Goal: Information Seeking & Learning: Learn about a topic

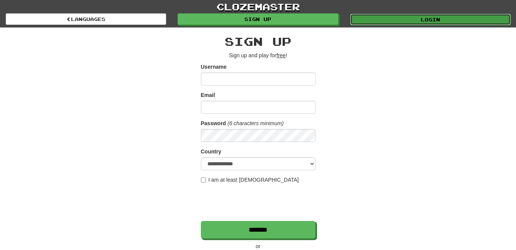
click at [412, 18] on link "Login" at bounding box center [430, 19] width 160 height 11
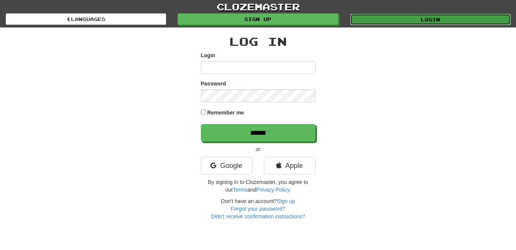
click at [431, 16] on link "Login" at bounding box center [430, 19] width 160 height 11
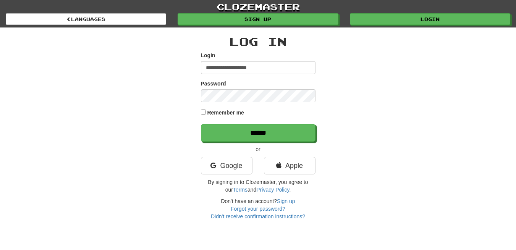
click at [201, 124] on input "******" at bounding box center [258, 133] width 114 height 18
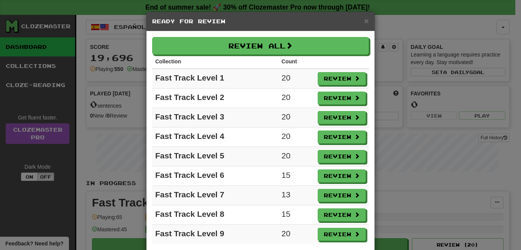
click at [365, 16] on div "× Ready for Review" at bounding box center [261, 21] width 228 height 19
click at [364, 19] on span "×" at bounding box center [366, 20] width 5 height 9
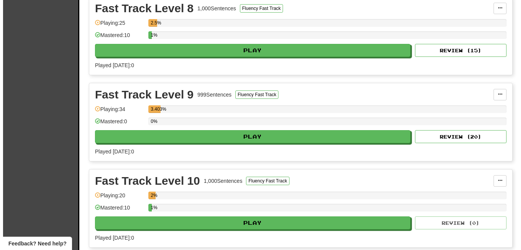
scroll to position [878, 0]
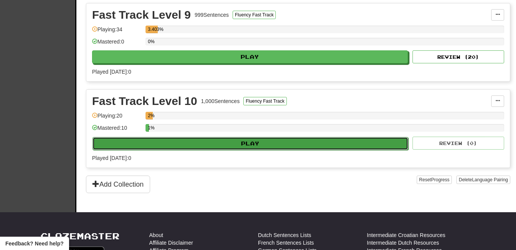
click at [218, 143] on button "Play" at bounding box center [250, 143] width 316 height 13
select select "**"
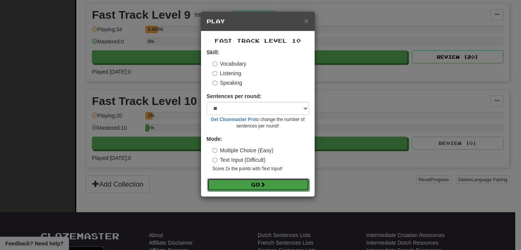
click at [254, 185] on button "Go" at bounding box center [258, 184] width 102 height 13
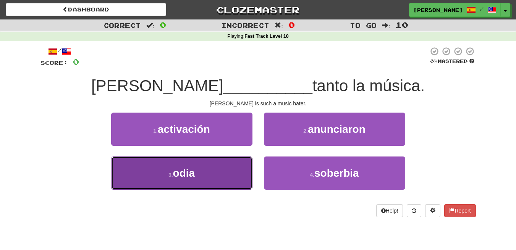
click at [189, 173] on span "odia" at bounding box center [184, 173] width 22 height 12
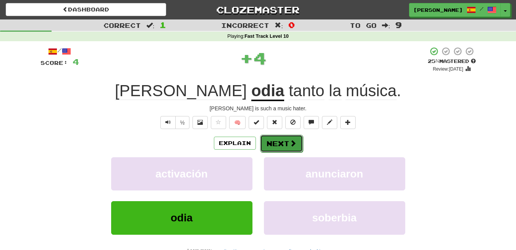
click at [285, 142] on button "Next" at bounding box center [281, 144] width 43 height 18
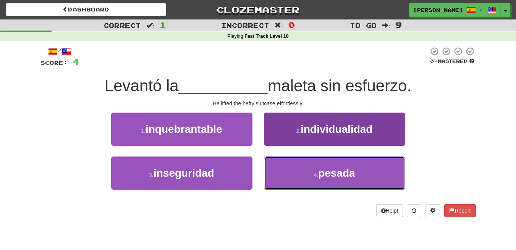
click at [342, 178] on button "4 . pesada" at bounding box center [334, 172] width 141 height 33
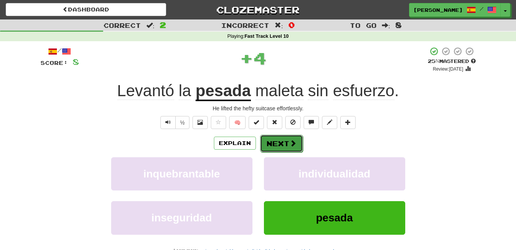
click at [281, 147] on button "Next" at bounding box center [281, 144] width 43 height 18
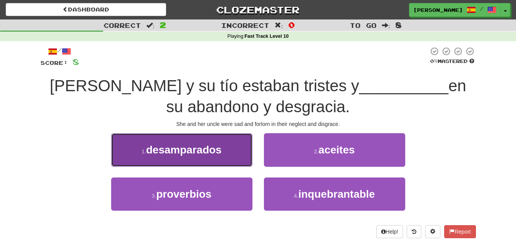
click at [176, 145] on span "desamparados" at bounding box center [184, 150] width 76 height 12
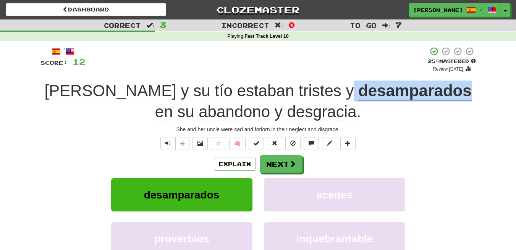
drag, startPoint x: 280, startPoint y: 89, endPoint x: 393, endPoint y: 93, distance: 112.6
click at [393, 93] on div "Ella y su tío estaban tristes y desamparados en su abandono y desgracia ." at bounding box center [257, 102] width 435 height 42
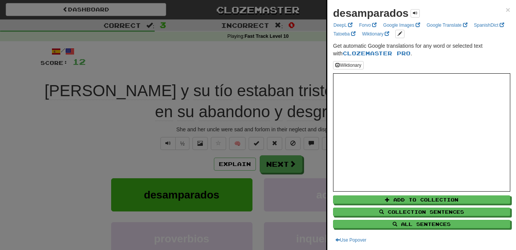
click at [360, 17] on strong "desamparados" at bounding box center [371, 13] width 76 height 12
copy strong "desamparados"
click at [505, 10] on span "×" at bounding box center [507, 9] width 5 height 9
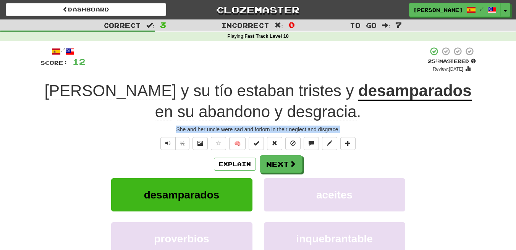
drag, startPoint x: 177, startPoint y: 128, endPoint x: 361, endPoint y: 122, distance: 184.0
click at [361, 122] on div "/ Score: 12 + 4 25 % Mastered Review: 2025-08-22 Ella y su tío estaban tristes …" at bounding box center [257, 171] width 435 height 248
copy div "She and her uncle were sad and forlorn in their neglect and disgrace."
click at [273, 163] on button "Next" at bounding box center [281, 165] width 43 height 18
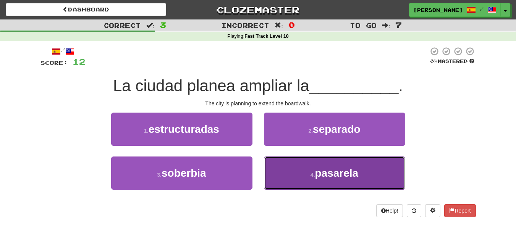
click at [346, 171] on span "pasarela" at bounding box center [337, 173] width 44 height 12
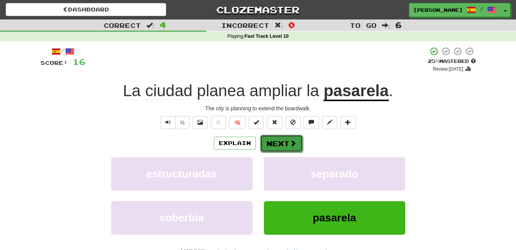
click at [282, 139] on button "Next" at bounding box center [281, 144] width 43 height 18
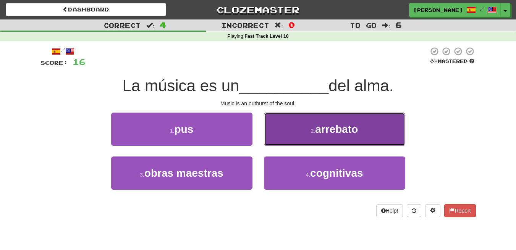
click at [355, 137] on button "2 . arrebato" at bounding box center [334, 129] width 141 height 33
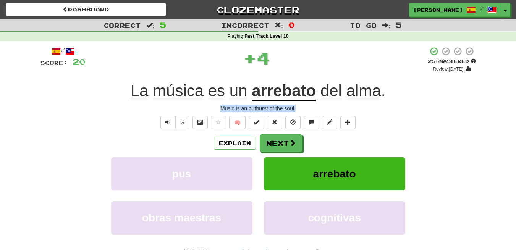
drag, startPoint x: 299, startPoint y: 109, endPoint x: 209, endPoint y: 109, distance: 89.7
click at [209, 109] on div "Music is an outburst of the soul." at bounding box center [257, 109] width 435 height 8
copy div "Music is an outburst of the soul."
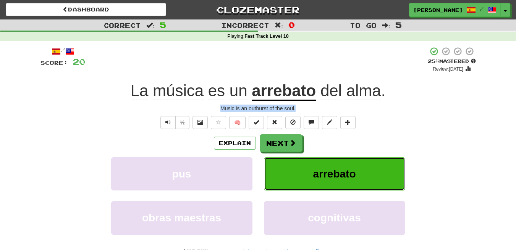
click at [329, 175] on span "arrebato" at bounding box center [334, 174] width 43 height 12
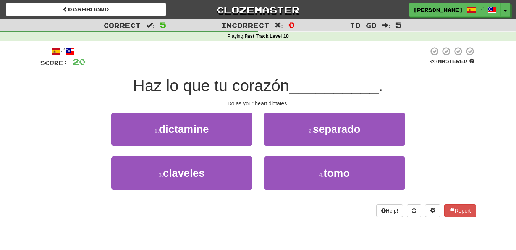
click at [329, 175] on span "tomo" at bounding box center [336, 173] width 26 height 12
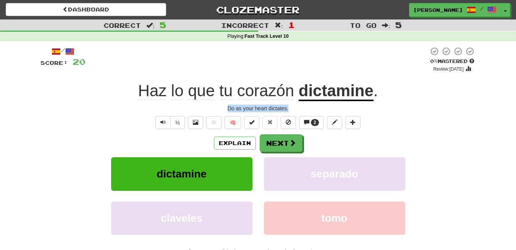
drag, startPoint x: 290, startPoint y: 110, endPoint x: 219, endPoint y: 110, distance: 71.4
click at [219, 110] on div "Do as your heart dictates." at bounding box center [257, 109] width 435 height 8
copy div "Do as your heart dictates."
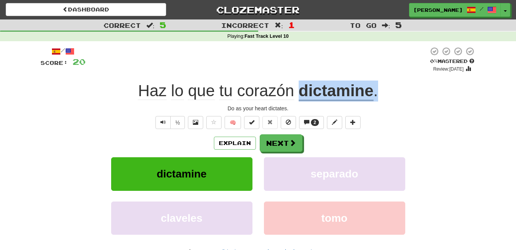
drag, startPoint x: 385, startPoint y: 96, endPoint x: 301, endPoint y: 93, distance: 83.2
click at [301, 93] on div "Haz lo que tu corazón dictamine ." at bounding box center [257, 91] width 435 height 21
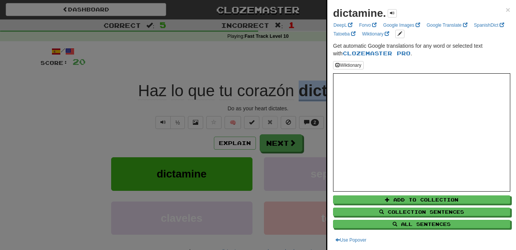
copy div "dictamine ."
click at [354, 11] on strong "dictamine." at bounding box center [359, 13] width 53 height 12
copy strong "dictamine"
click at [127, 63] on div at bounding box center [258, 125] width 516 height 250
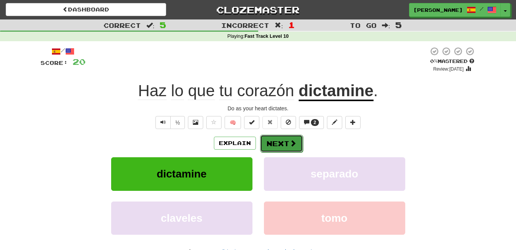
click at [282, 148] on button "Next" at bounding box center [281, 144] width 43 height 18
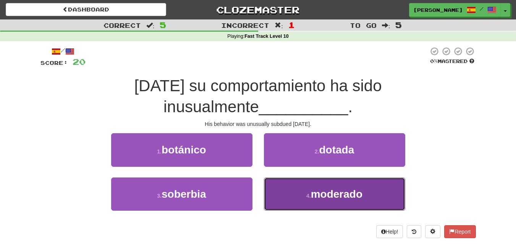
click at [339, 188] on span "moderado" at bounding box center [337, 194] width 52 height 12
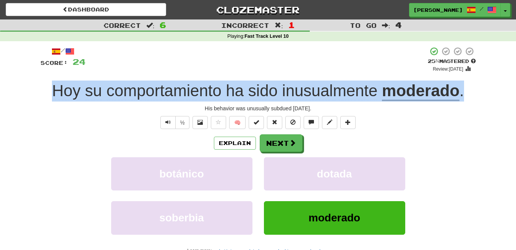
drag, startPoint x: 468, startPoint y: 92, endPoint x: 35, endPoint y: 94, distance: 432.7
click at [35, 94] on div "/ Score: 24 + 4 25 % Mastered Review: 2025-08-22 Hoy su comportamiento ha sido …" at bounding box center [258, 162] width 446 height 243
copy div "Hoy su comportamiento ha sido inusualmente moderado ."
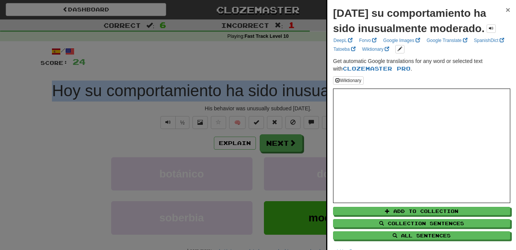
click at [505, 6] on span "×" at bounding box center [507, 9] width 5 height 9
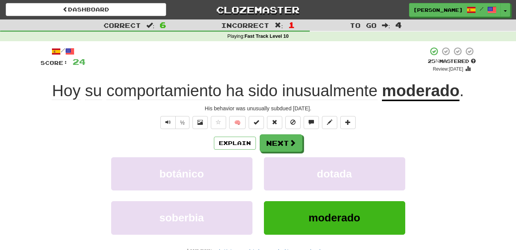
click at [416, 95] on u "moderado" at bounding box center [420, 91] width 77 height 19
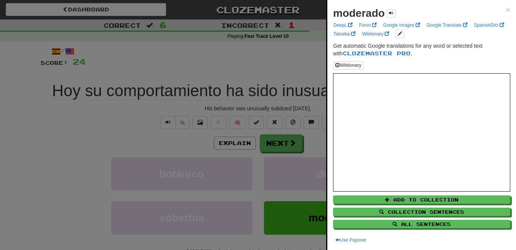
click at [343, 14] on strong "moderado" at bounding box center [359, 13] width 52 height 12
copy strong "moderado"
click at [506, 11] on div "moderado × DeepL Forvo Google Images Google Translate SpanishDict Tatoeba Wikti…" at bounding box center [421, 125] width 189 height 250
click at [505, 10] on span "×" at bounding box center [507, 9] width 5 height 9
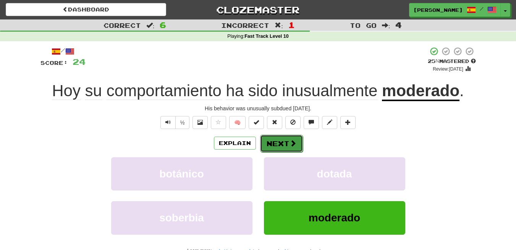
click at [283, 151] on button "Next" at bounding box center [281, 144] width 43 height 18
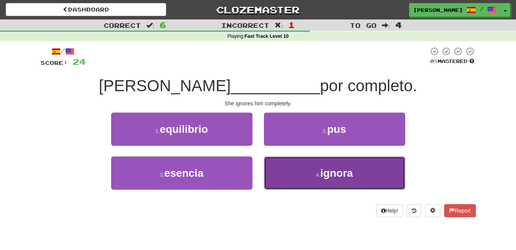
click at [352, 176] on span "ignora" at bounding box center [336, 173] width 33 height 12
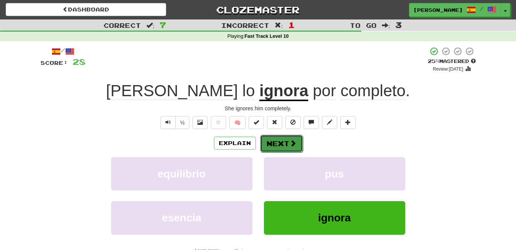
click at [280, 145] on button "Next" at bounding box center [281, 144] width 43 height 18
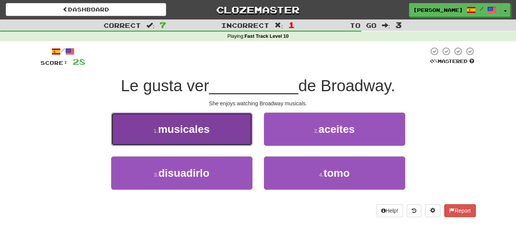
click at [192, 136] on button "1 . musicales" at bounding box center [181, 129] width 141 height 33
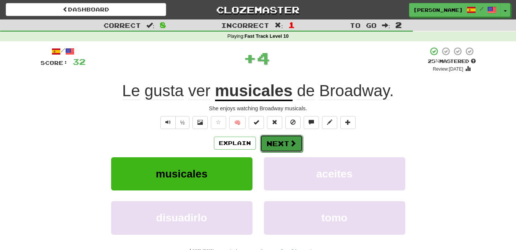
click at [278, 147] on button "Next" at bounding box center [281, 144] width 43 height 18
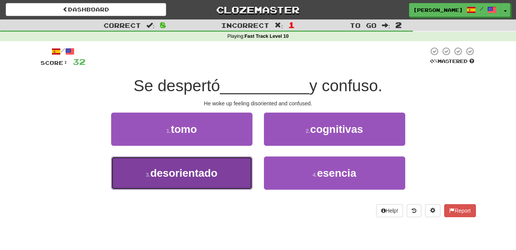
click at [179, 177] on span "desorientado" at bounding box center [183, 173] width 67 height 12
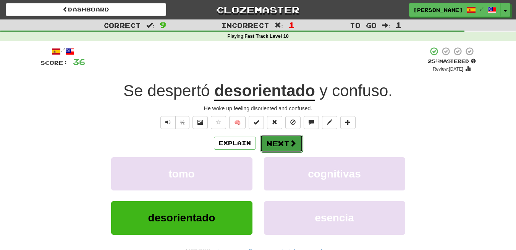
click at [280, 139] on button "Next" at bounding box center [281, 144] width 43 height 18
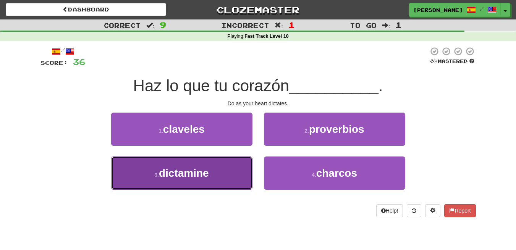
click at [196, 177] on span "dictamine" at bounding box center [184, 173] width 50 height 12
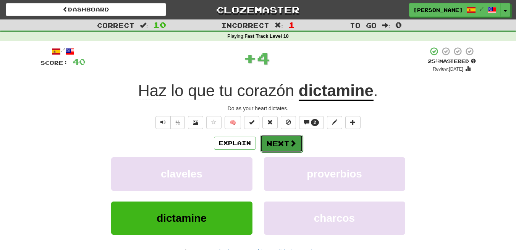
click at [271, 146] on button "Next" at bounding box center [281, 144] width 43 height 18
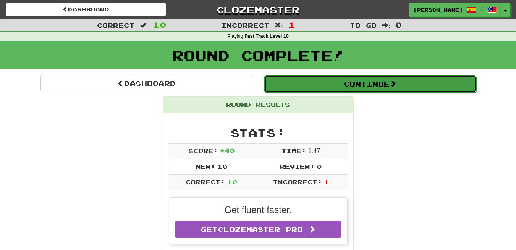
click at [385, 82] on button "Continue" at bounding box center [370, 84] width 212 height 18
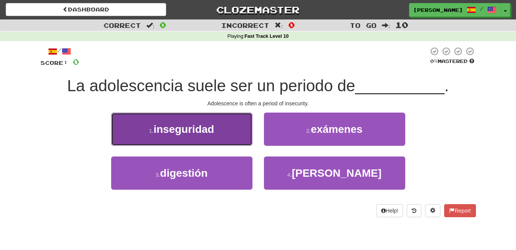
click at [194, 129] on span "inseguridad" at bounding box center [183, 129] width 61 height 12
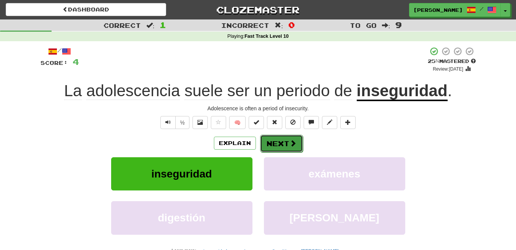
click at [277, 141] on button "Next" at bounding box center [281, 144] width 43 height 18
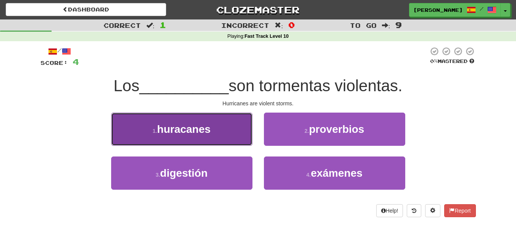
click at [199, 131] on span "huracanes" at bounding box center [183, 129] width 53 height 12
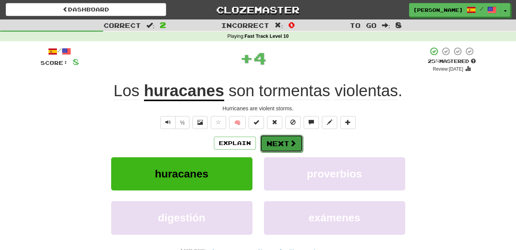
click at [282, 140] on button "Next" at bounding box center [281, 144] width 43 height 18
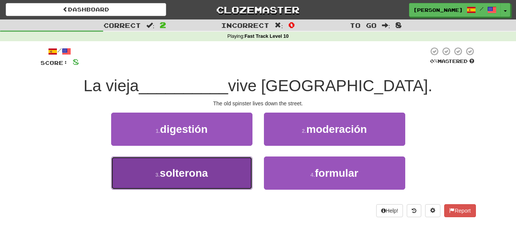
click at [190, 179] on button "3 . solterona" at bounding box center [181, 172] width 141 height 33
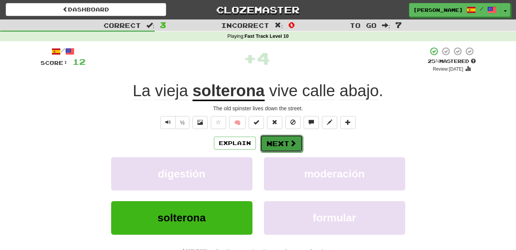
click at [291, 148] on button "Next" at bounding box center [281, 144] width 43 height 18
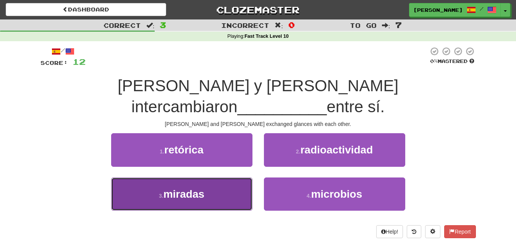
click at [179, 180] on button "3 . miradas" at bounding box center [181, 193] width 141 height 33
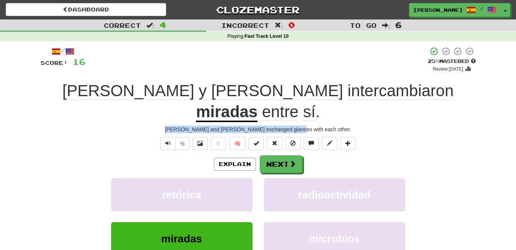
drag, startPoint x: 305, startPoint y: 110, endPoint x: 178, endPoint y: 111, distance: 126.3
click at [178, 126] on div "Tom and Mary exchanged glances with each other." at bounding box center [257, 130] width 435 height 8
copy div "Tom and Mary exchanged glances with each other."
click at [289, 161] on span at bounding box center [292, 164] width 7 height 7
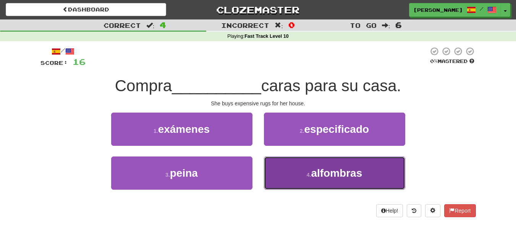
click at [345, 178] on span "alfombras" at bounding box center [336, 173] width 51 height 12
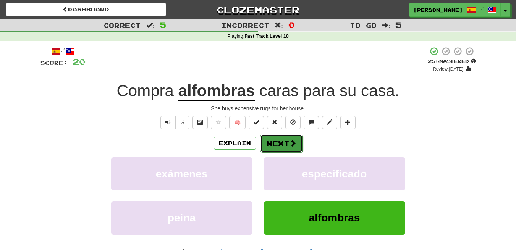
click at [290, 146] on span at bounding box center [292, 143] width 7 height 7
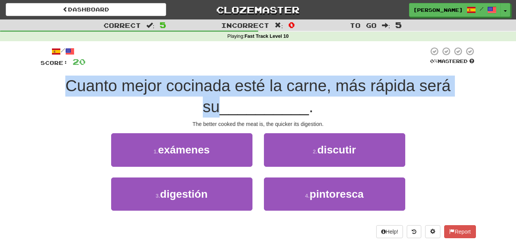
drag, startPoint x: 473, startPoint y: 86, endPoint x: 56, endPoint y: 90, distance: 417.1
click at [56, 90] on div "Cuanto mejor cocinada esté la carne, más rápida será su __________ ." at bounding box center [257, 97] width 435 height 42
copy span "Cuanto mejor cocinada esté la carne, más rápida será su"
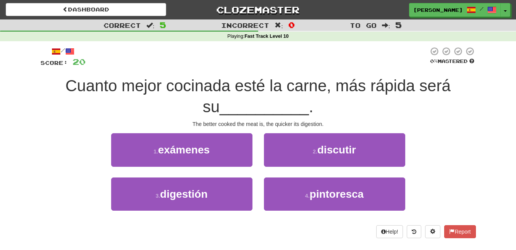
click at [444, 153] on div "1 . exámenes 2 . discutir" at bounding box center [258, 155] width 458 height 44
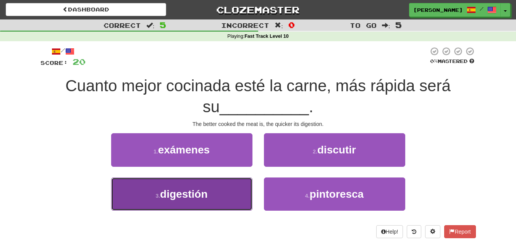
click at [200, 200] on button "3 . digestión" at bounding box center [181, 193] width 141 height 33
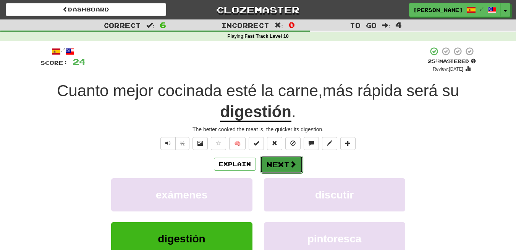
click at [282, 169] on button "Next" at bounding box center [281, 165] width 43 height 18
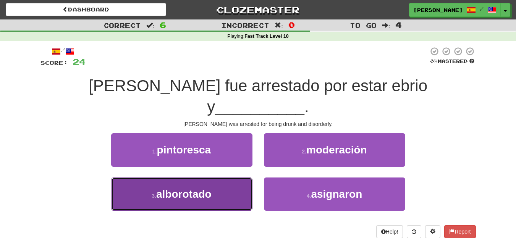
click at [190, 188] on span "alborotado" at bounding box center [183, 194] width 55 height 12
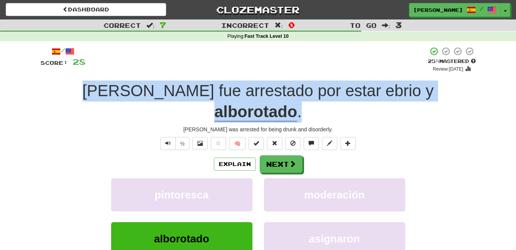
drag, startPoint x: 82, startPoint y: 92, endPoint x: 433, endPoint y: 90, distance: 350.7
click at [433, 90] on div "Tom fue arrestado por estar ebrio y alborotado ." at bounding box center [257, 102] width 435 height 42
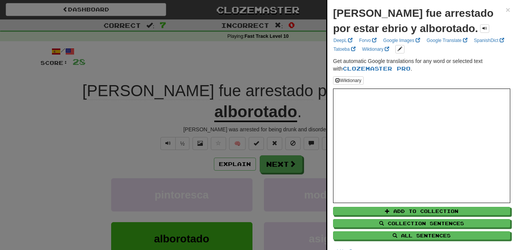
drag, startPoint x: 290, startPoint y: 89, endPoint x: 298, endPoint y: 77, distance: 13.9
click at [300, 80] on div at bounding box center [258, 125] width 516 height 250
click at [294, 73] on div at bounding box center [258, 125] width 516 height 250
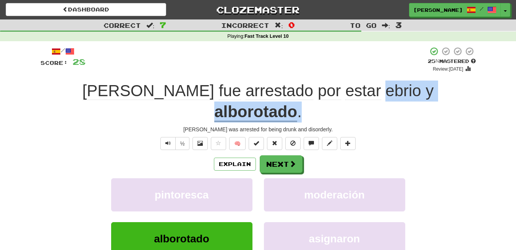
drag, startPoint x: 288, startPoint y: 89, endPoint x: 430, endPoint y: 99, distance: 142.3
click at [430, 99] on div "Tom fue arrestado por estar ebrio y alborotado ." at bounding box center [257, 102] width 435 height 42
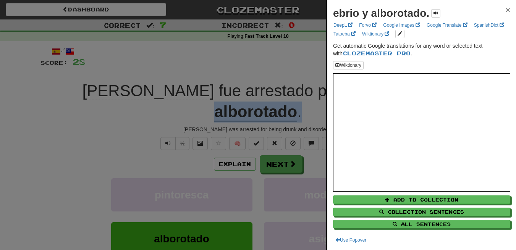
click at [505, 10] on span "×" at bounding box center [507, 9] width 5 height 9
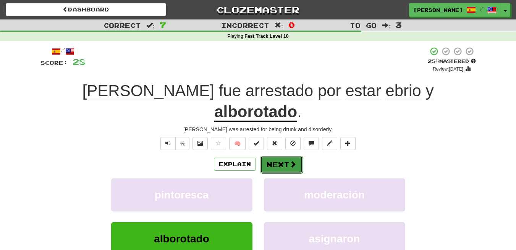
click at [282, 156] on button "Next" at bounding box center [281, 165] width 43 height 18
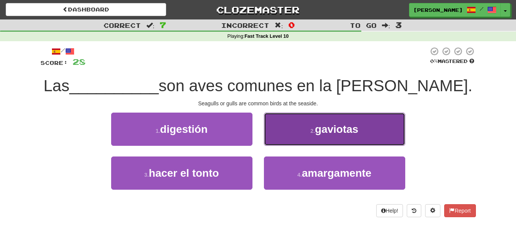
click at [340, 127] on span "gaviotas" at bounding box center [337, 129] width 44 height 12
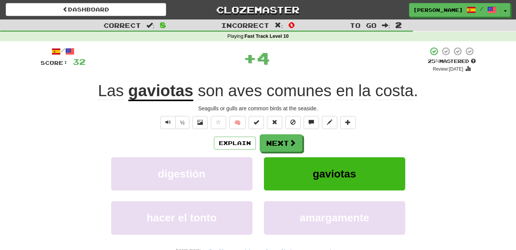
click at [209, 106] on div "Seagulls or gulls are common birds at the seaside." at bounding box center [257, 109] width 435 height 8
click at [150, 90] on u "gaviotas" at bounding box center [160, 91] width 65 height 19
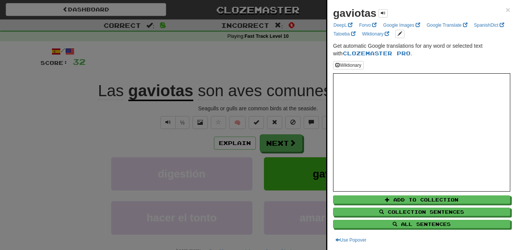
click at [356, 15] on strong "gaviotas" at bounding box center [355, 13] width 44 height 12
click at [505, 9] on span "×" at bounding box center [507, 9] width 5 height 9
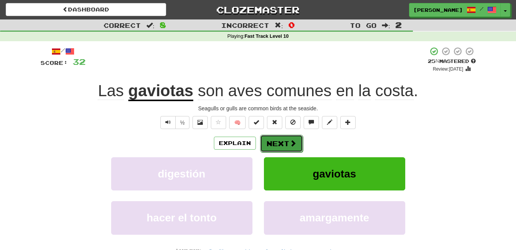
click at [284, 140] on button "Next" at bounding box center [281, 144] width 43 height 18
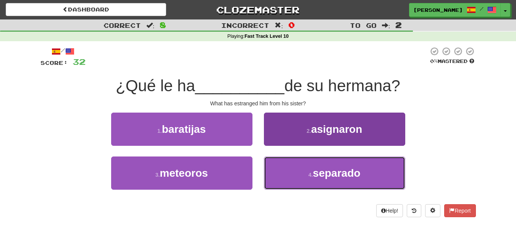
click at [333, 178] on span "separado" at bounding box center [337, 173] width 48 height 12
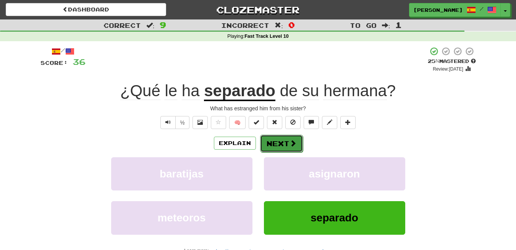
click at [282, 145] on button "Next" at bounding box center [281, 144] width 43 height 18
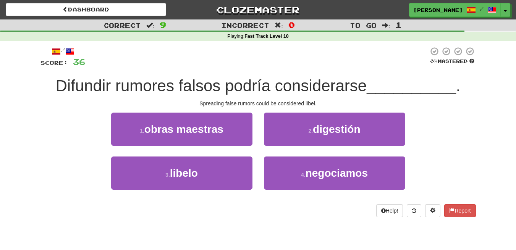
click at [77, 86] on span "Difundir rumores falsos podría considerarse" at bounding box center [211, 86] width 311 height 18
click at [90, 90] on span "Difundir rumores falsos podría considerarse" at bounding box center [211, 86] width 311 height 18
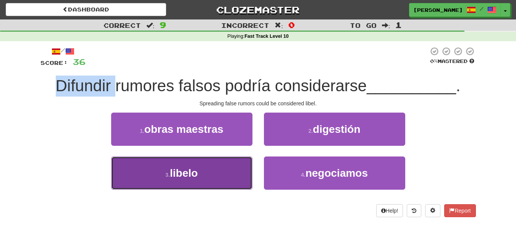
click at [208, 174] on button "3 . libelo" at bounding box center [181, 172] width 141 height 33
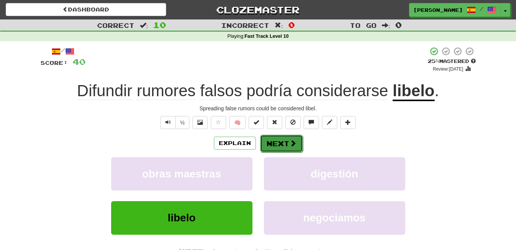
click at [292, 144] on span at bounding box center [292, 143] width 7 height 7
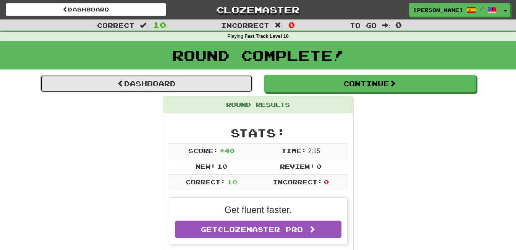
click at [154, 83] on link "Dashboard" at bounding box center [146, 84] width 212 height 18
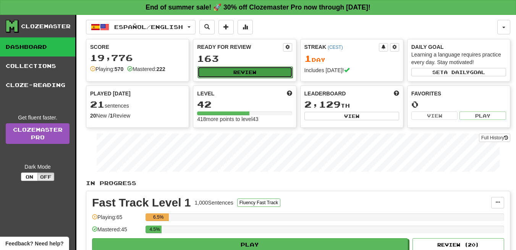
click at [229, 71] on button "Review" at bounding box center [244, 71] width 95 height 11
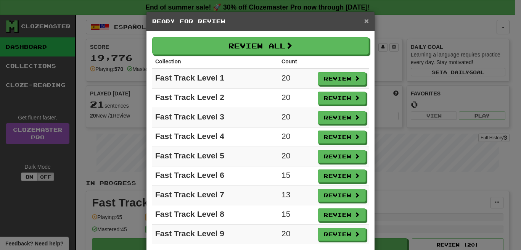
click at [365, 18] on span "×" at bounding box center [366, 20] width 5 height 9
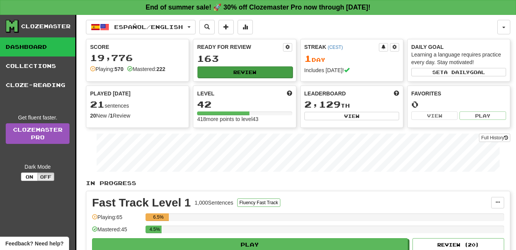
click at [235, 66] on div "Ready for Review 163 Review" at bounding box center [244, 60] width 102 height 42
click at [248, 70] on button "Review" at bounding box center [244, 71] width 95 height 11
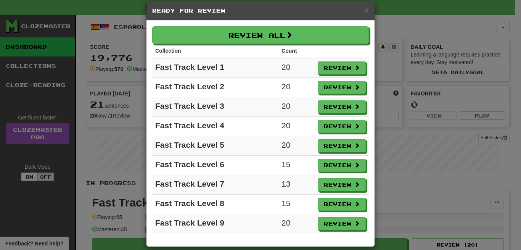
scroll to position [19, 0]
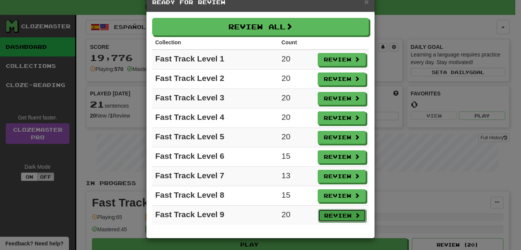
click at [330, 216] on button "Review" at bounding box center [342, 215] width 48 height 13
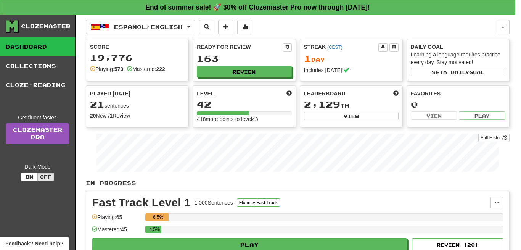
select select "**"
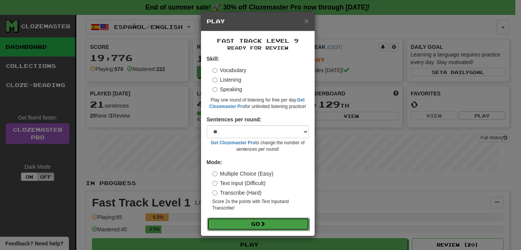
click at [259, 220] on button "Go" at bounding box center [258, 224] width 102 height 13
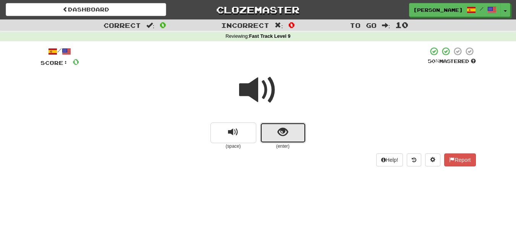
click at [284, 132] on span "show sentence" at bounding box center [282, 132] width 10 height 10
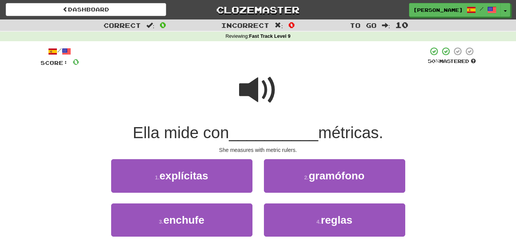
click at [264, 82] on span at bounding box center [258, 90] width 38 height 38
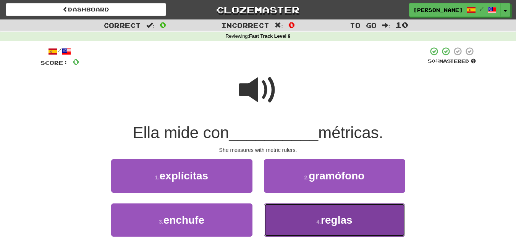
click at [335, 219] on span "reglas" at bounding box center [337, 220] width 32 height 12
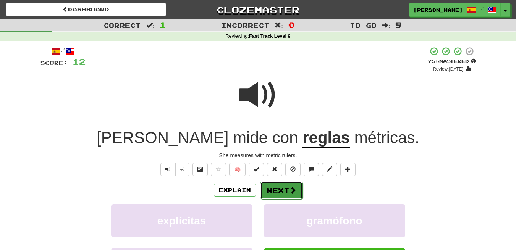
click at [283, 189] on button "Next" at bounding box center [281, 191] width 43 height 18
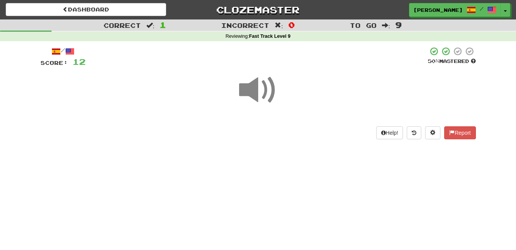
click at [263, 89] on span at bounding box center [258, 90] width 38 height 38
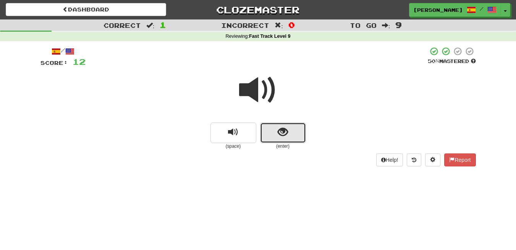
click at [294, 132] on button "show sentence" at bounding box center [283, 132] width 46 height 21
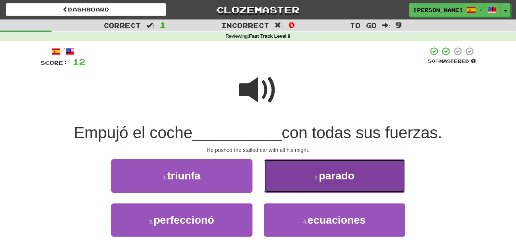
click at [345, 180] on span "parado" at bounding box center [336, 176] width 35 height 12
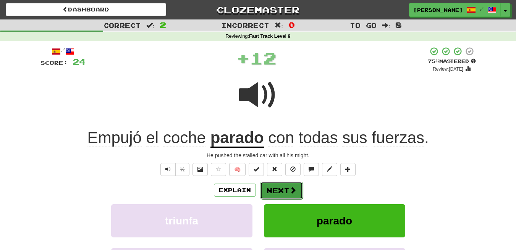
click at [285, 185] on button "Next" at bounding box center [281, 191] width 43 height 18
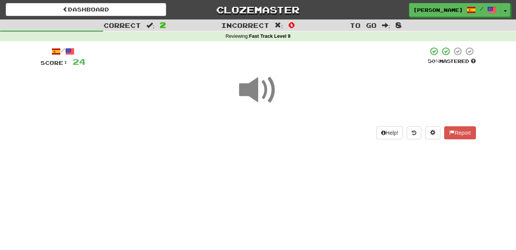
click at [259, 88] on span at bounding box center [258, 90] width 38 height 38
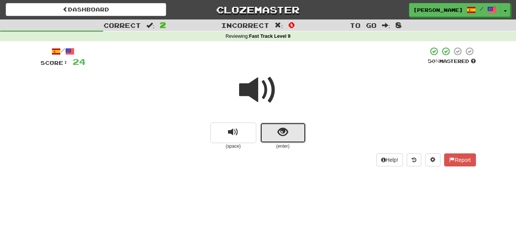
click at [276, 129] on button "show sentence" at bounding box center [283, 132] width 46 height 21
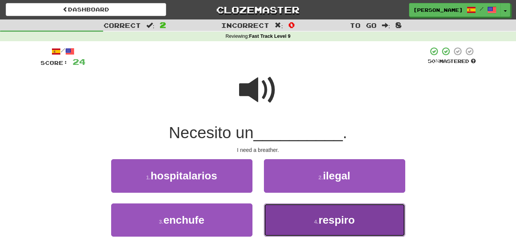
click at [301, 218] on button "4 . respiro" at bounding box center [334, 219] width 141 height 33
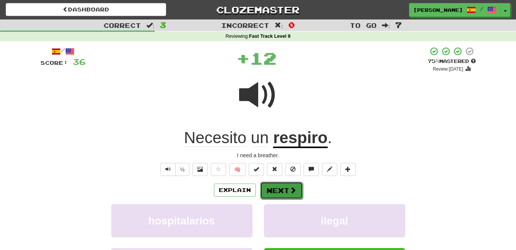
click at [282, 194] on button "Next" at bounding box center [281, 191] width 43 height 18
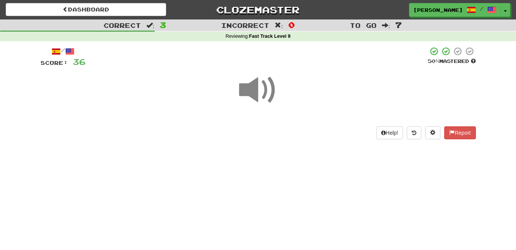
click at [254, 100] on span at bounding box center [258, 90] width 38 height 38
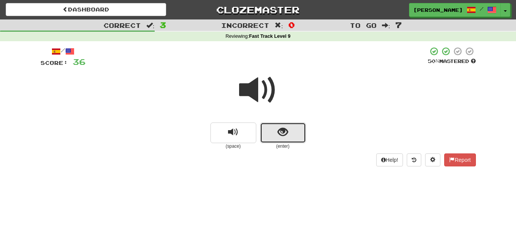
click at [293, 137] on button "show sentence" at bounding box center [283, 132] width 46 height 21
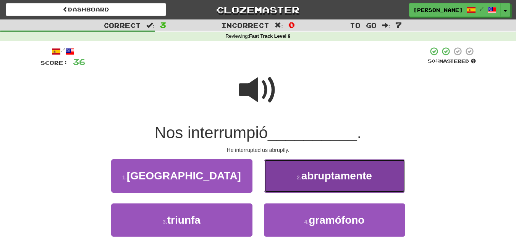
click at [340, 183] on button "2 . abruptamente" at bounding box center [334, 175] width 141 height 33
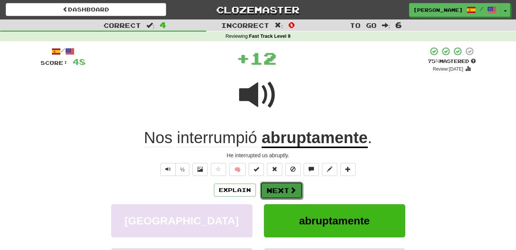
click at [279, 192] on button "Next" at bounding box center [281, 191] width 43 height 18
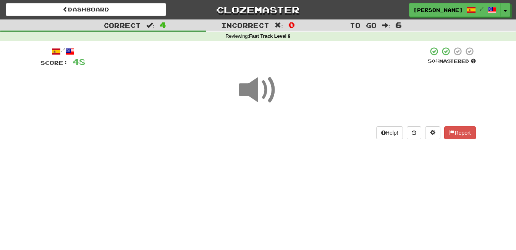
click at [266, 93] on span at bounding box center [258, 90] width 38 height 38
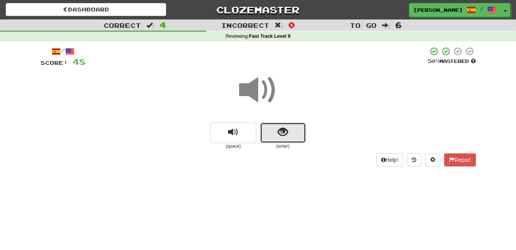
click at [284, 132] on span "show sentence" at bounding box center [282, 132] width 10 height 10
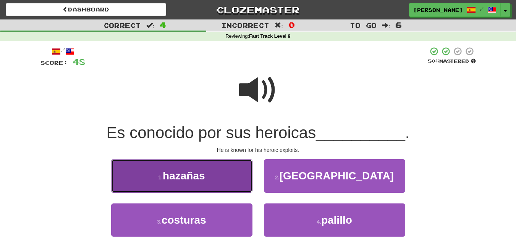
click at [198, 176] on span "hazañas" at bounding box center [184, 176] width 42 height 12
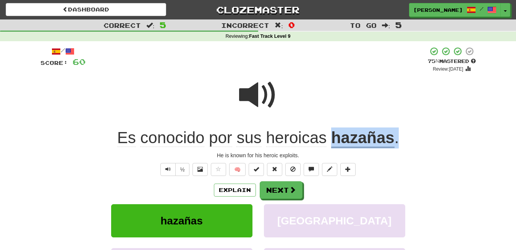
drag, startPoint x: 347, startPoint y: 140, endPoint x: 332, endPoint y: 143, distance: 15.4
click at [332, 143] on div "Es conocido por sus heroicas hazañas ." at bounding box center [257, 137] width 435 height 21
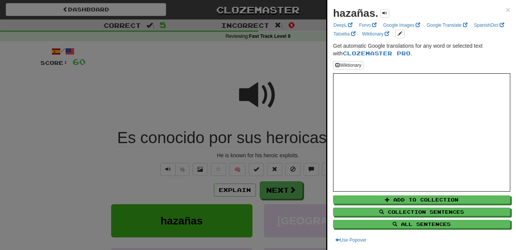
click at [356, 11] on strong "hazañas." at bounding box center [355, 13] width 45 height 12
copy strong "hazañas"
drag, startPoint x: 501, startPoint y: 10, endPoint x: 469, endPoint y: 24, distance: 35.5
click at [505, 9] on span "×" at bounding box center [507, 9] width 5 height 9
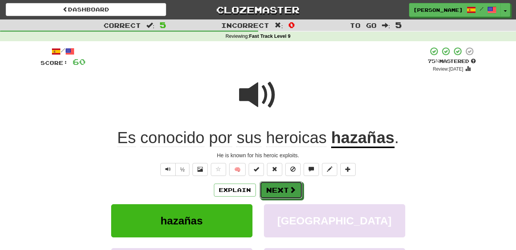
click at [277, 194] on button "Next" at bounding box center [280, 190] width 43 height 18
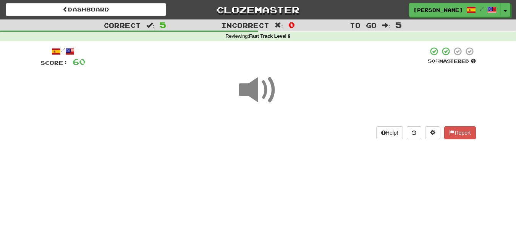
click at [260, 94] on span at bounding box center [258, 90] width 38 height 38
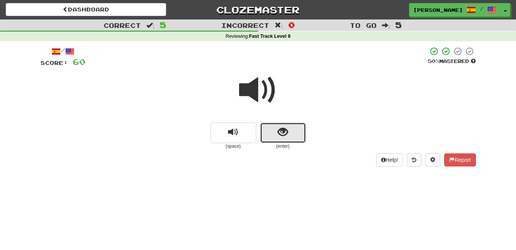
click at [286, 132] on span "show sentence" at bounding box center [282, 132] width 10 height 10
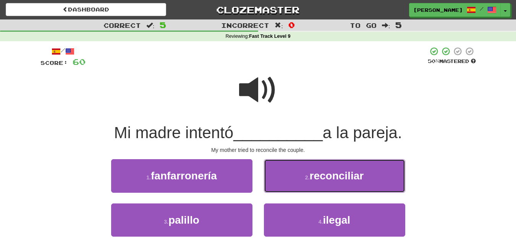
click at [359, 179] on span "reconciliar" at bounding box center [336, 176] width 54 height 12
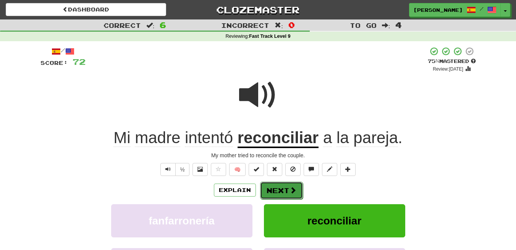
click at [280, 187] on button "Next" at bounding box center [281, 191] width 43 height 18
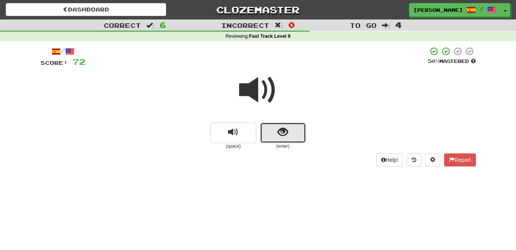
click at [298, 131] on button "show sentence" at bounding box center [283, 132] width 46 height 21
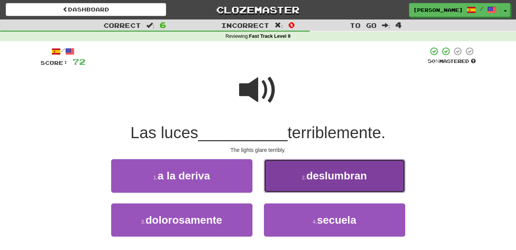
click at [341, 180] on span "deslumbran" at bounding box center [336, 176] width 61 height 12
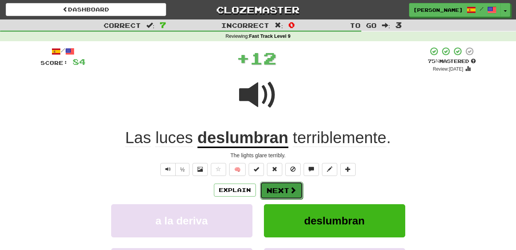
click at [284, 187] on button "Next" at bounding box center [281, 191] width 43 height 18
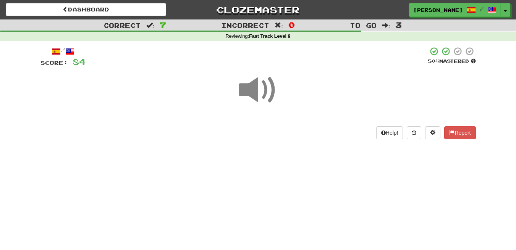
click at [254, 91] on span at bounding box center [258, 90] width 38 height 38
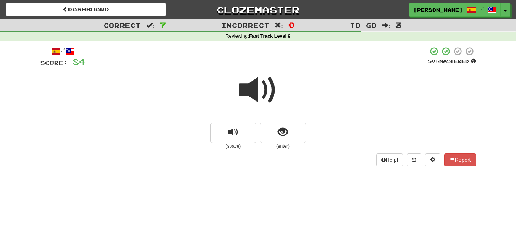
click at [259, 90] on span at bounding box center [258, 90] width 38 height 38
click at [265, 93] on span at bounding box center [258, 90] width 38 height 38
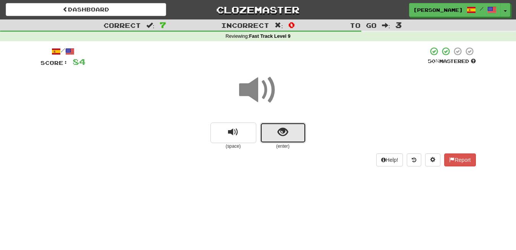
click at [295, 141] on button "show sentence" at bounding box center [283, 132] width 46 height 21
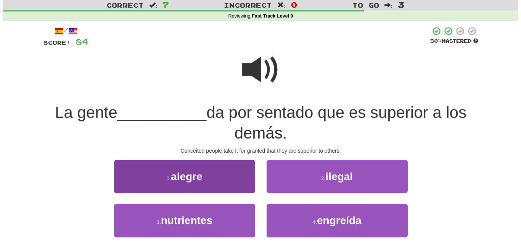
scroll to position [38, 0]
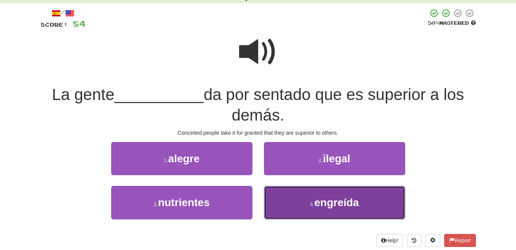
click at [346, 211] on button "4 . engreída" at bounding box center [334, 202] width 141 height 33
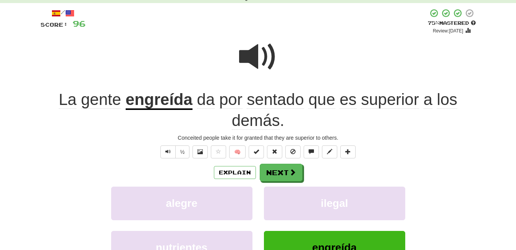
drag, startPoint x: 304, startPoint y: 81, endPoint x: 107, endPoint y: 85, distance: 196.6
click at [107, 85] on div at bounding box center [257, 62] width 435 height 55
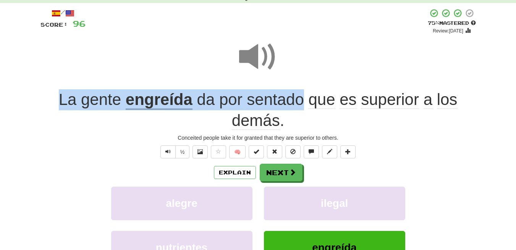
drag, startPoint x: 50, startPoint y: 102, endPoint x: 301, endPoint y: 102, distance: 250.3
click at [301, 102] on div "La gente engreída da por sentado que es superior a los demás ." at bounding box center [257, 110] width 435 height 42
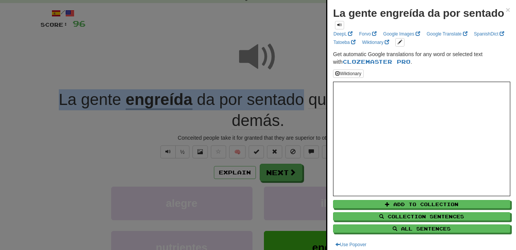
copy div "La gente engreída da por sentado"
click at [505, 11] on span "×" at bounding box center [507, 9] width 5 height 9
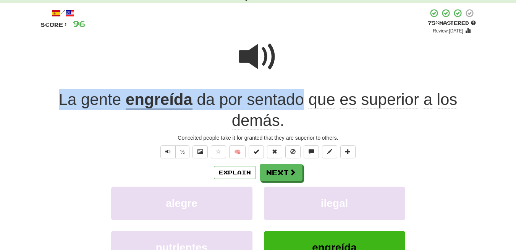
drag, startPoint x: 47, startPoint y: 99, endPoint x: 303, endPoint y: 92, distance: 255.8
click at [303, 92] on div "La gente engreída da por sentado que es superior a los demás ." at bounding box center [257, 110] width 435 height 42
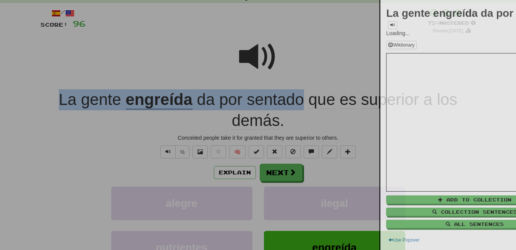
copy div "La gente engreída da por sentado"
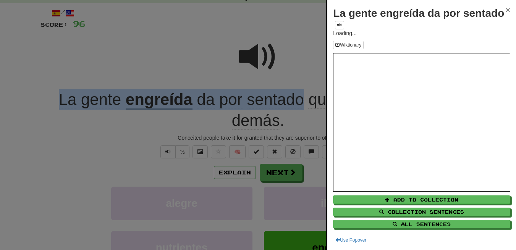
click at [505, 10] on span "×" at bounding box center [507, 9] width 5 height 9
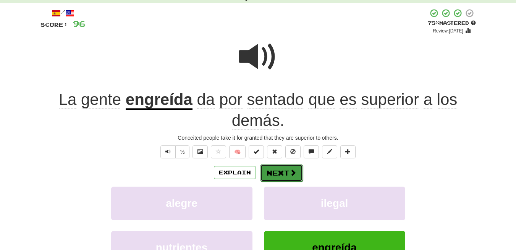
click at [283, 173] on button "Next" at bounding box center [281, 173] width 43 height 18
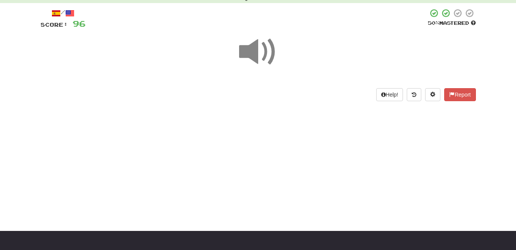
click at [261, 54] on span at bounding box center [258, 52] width 38 height 38
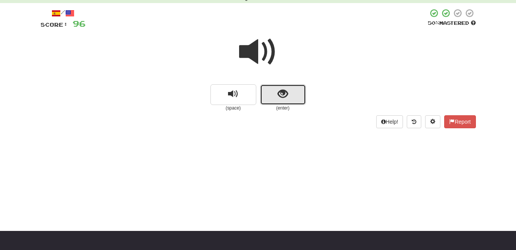
click at [287, 95] on span "show sentence" at bounding box center [282, 94] width 10 height 10
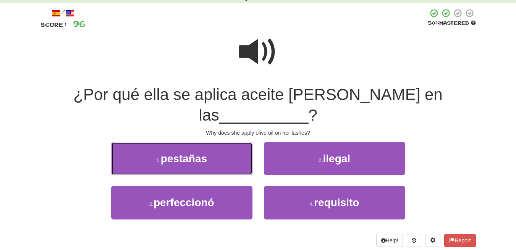
click at [184, 153] on span "pestañas" at bounding box center [184, 159] width 46 height 12
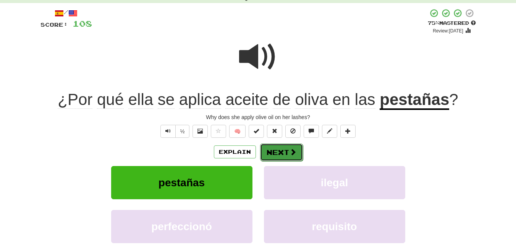
click at [277, 149] on button "Next" at bounding box center [281, 152] width 43 height 18
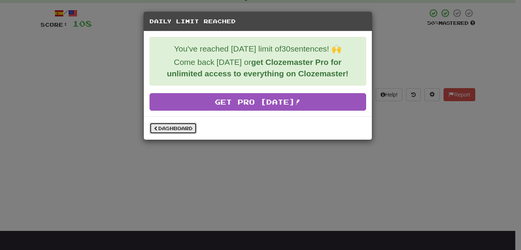
click at [180, 130] on link "Dashboard" at bounding box center [173, 127] width 47 height 11
